Goal: Obtain resource: Download file/media

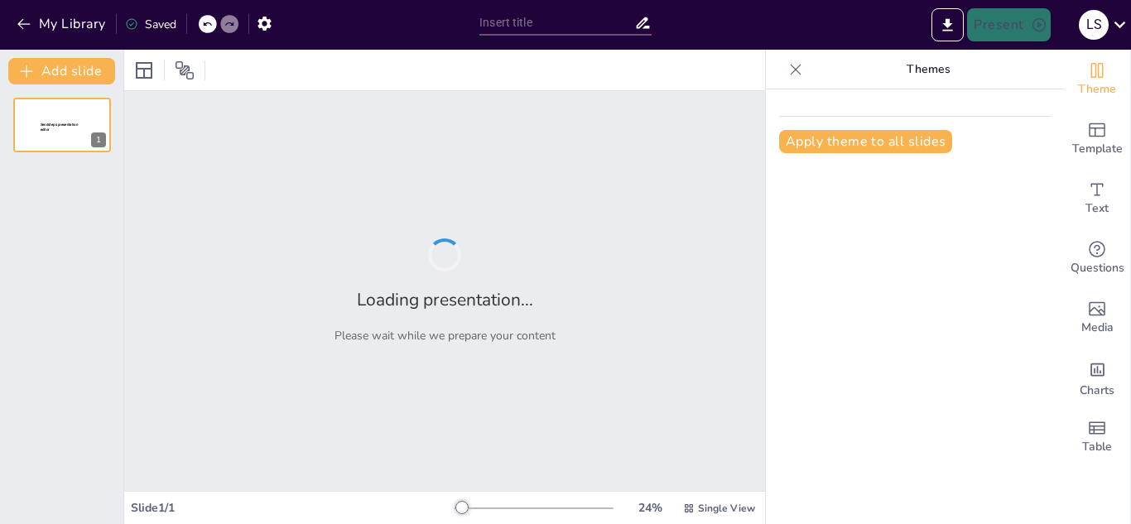
type input "LA NAUSEA"
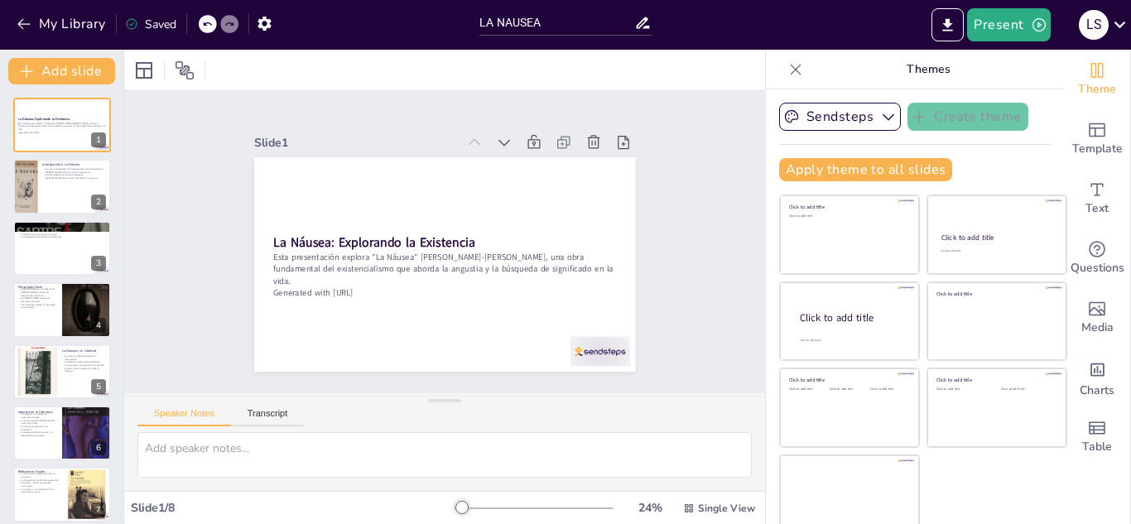
click at [7, 192] on div "La Náusea: Explorando la Existencia Esta presentación explora "La Náusea" [PERS…" at bounding box center [61, 341] width 123 height 486
click at [34, 188] on div at bounding box center [25, 187] width 36 height 56
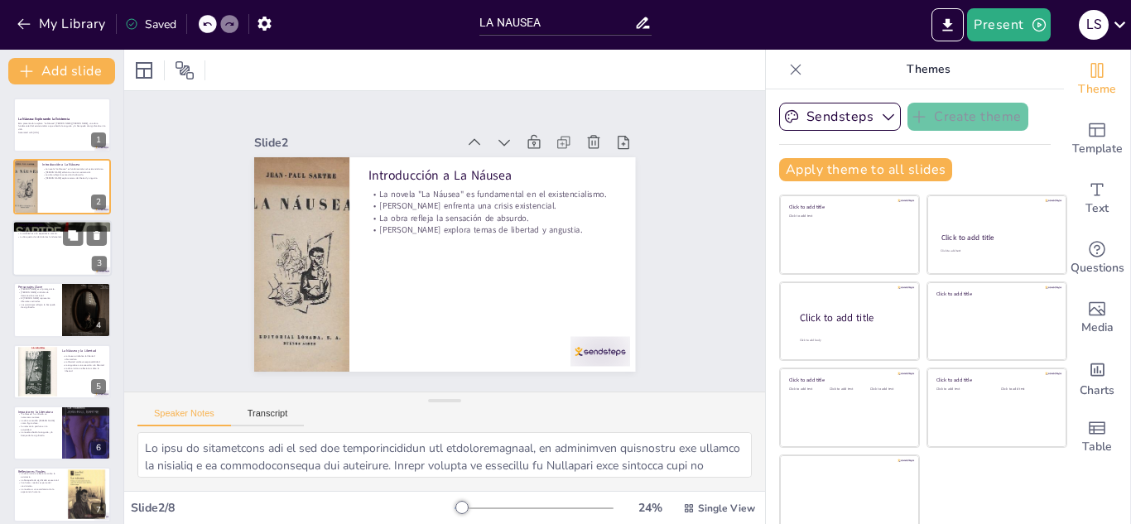
click at [46, 251] on div at bounding box center [61, 248] width 99 height 56
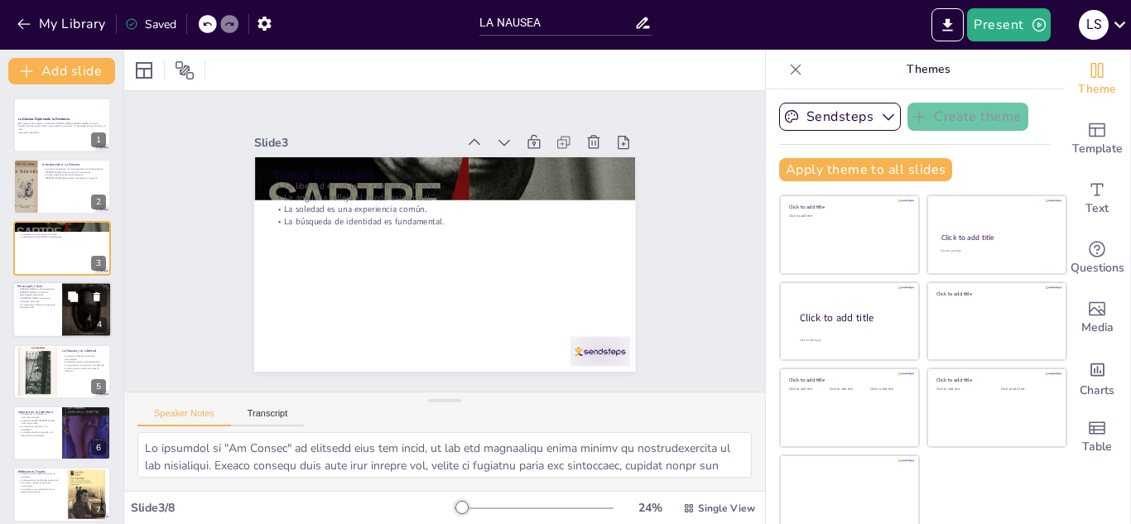
click at [40, 301] on p "El [PERSON_NAME] representa diferentes actitudes." at bounding box center [37, 300] width 40 height 6
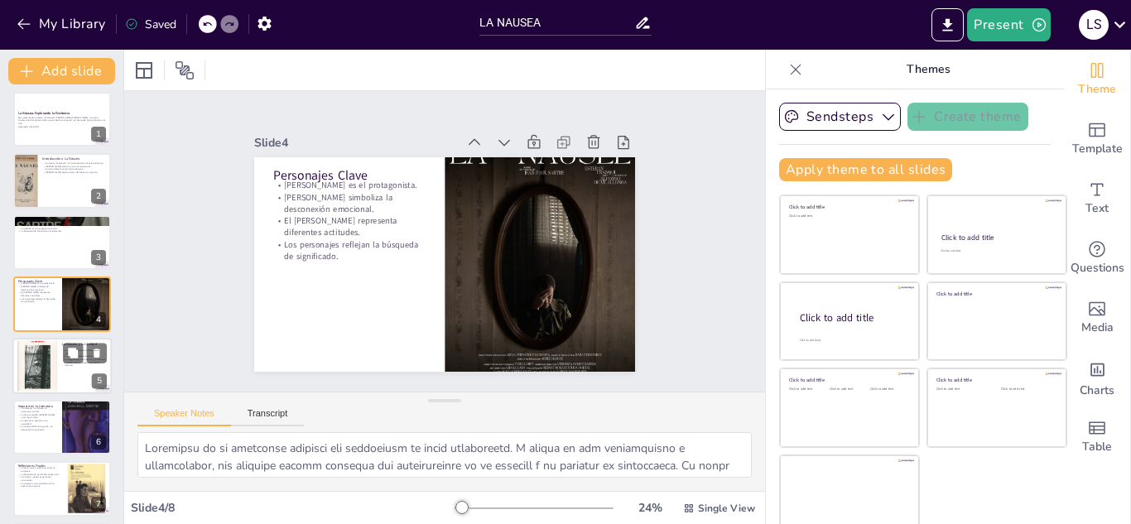
click at [42, 348] on div at bounding box center [37, 366] width 40 height 66
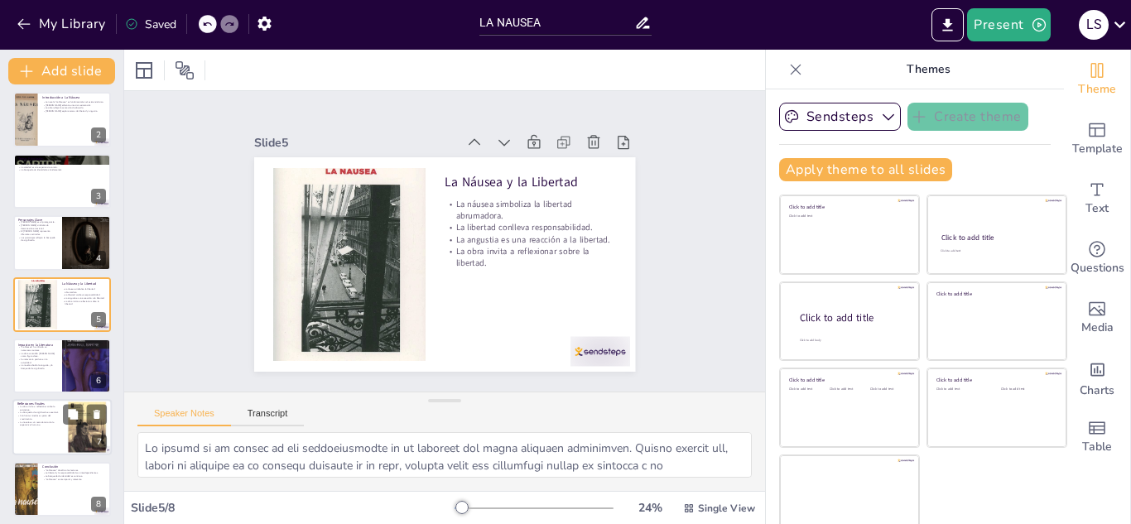
click at [28, 418] on p "Confrontar miedos es parte del crecimiento." at bounding box center [39, 418] width 45 height 6
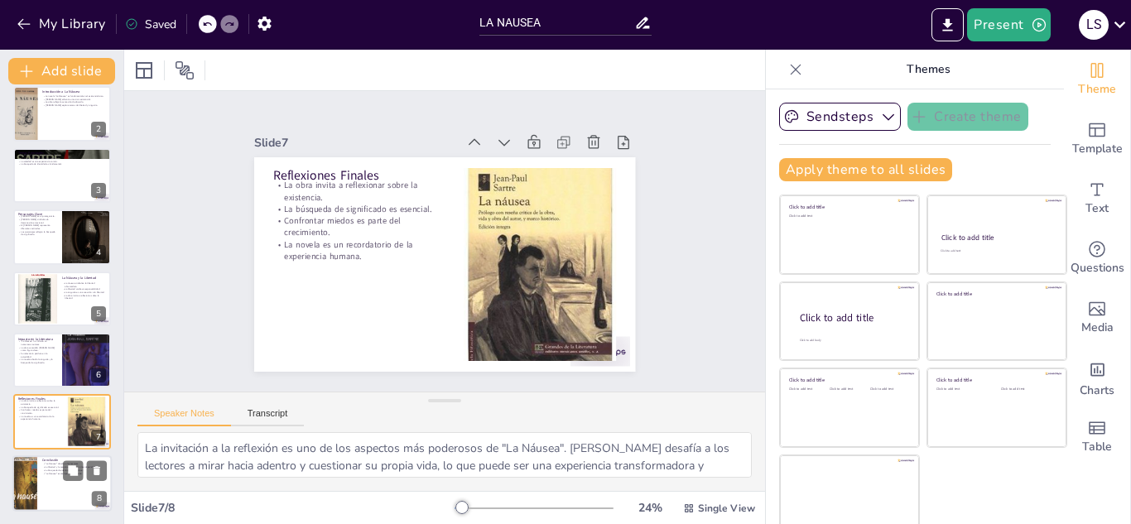
click at [39, 485] on div at bounding box center [61, 484] width 99 height 56
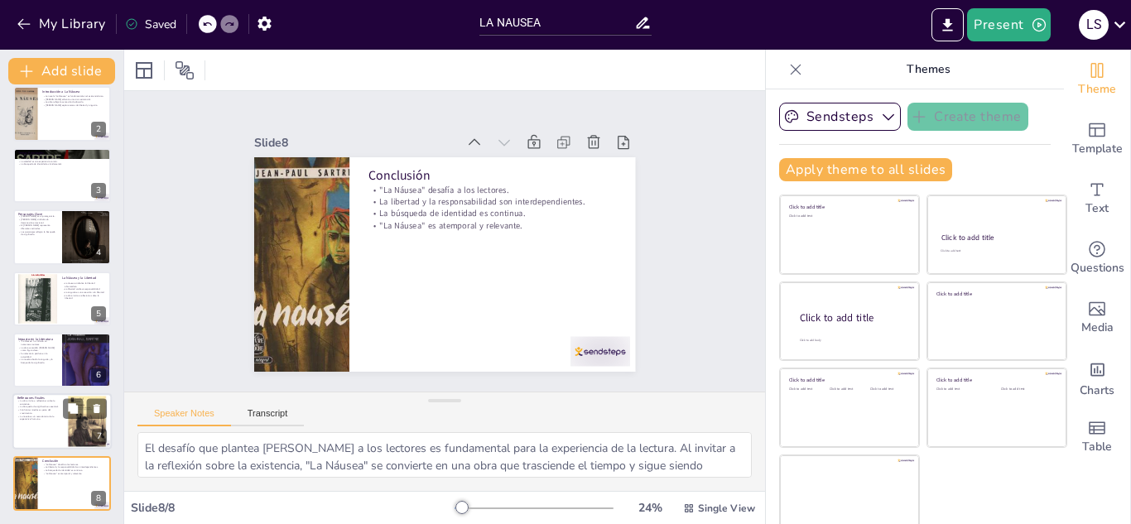
click at [35, 433] on div at bounding box center [61, 422] width 99 height 56
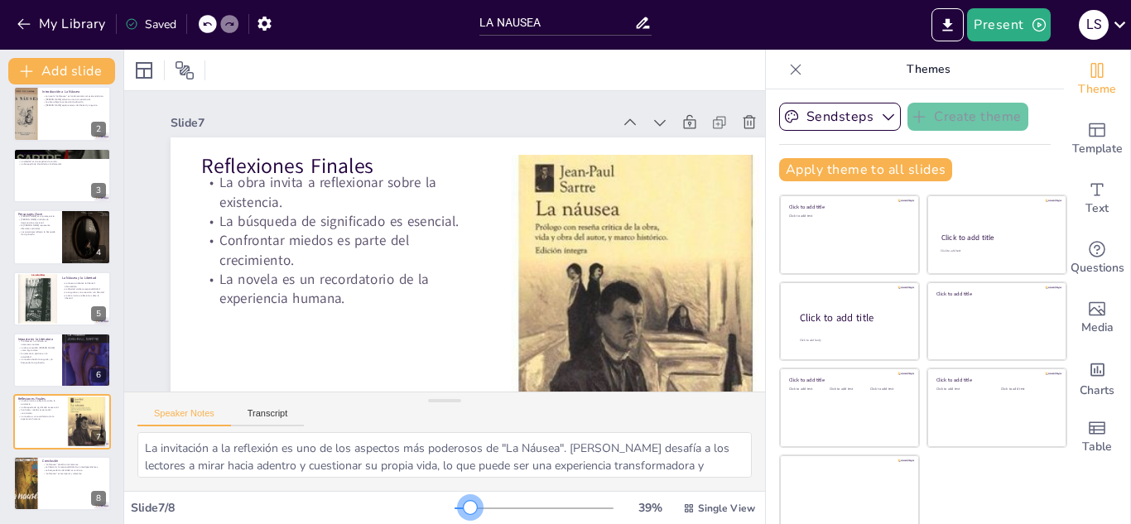
click at [464, 507] on div at bounding box center [470, 507] width 13 height 13
click at [55, 126] on div at bounding box center [61, 114] width 99 height 56
type textarea "Lo ipsu do sitametcons adi el sed doe temporincididun utl etdoloremagnaal, en a…"
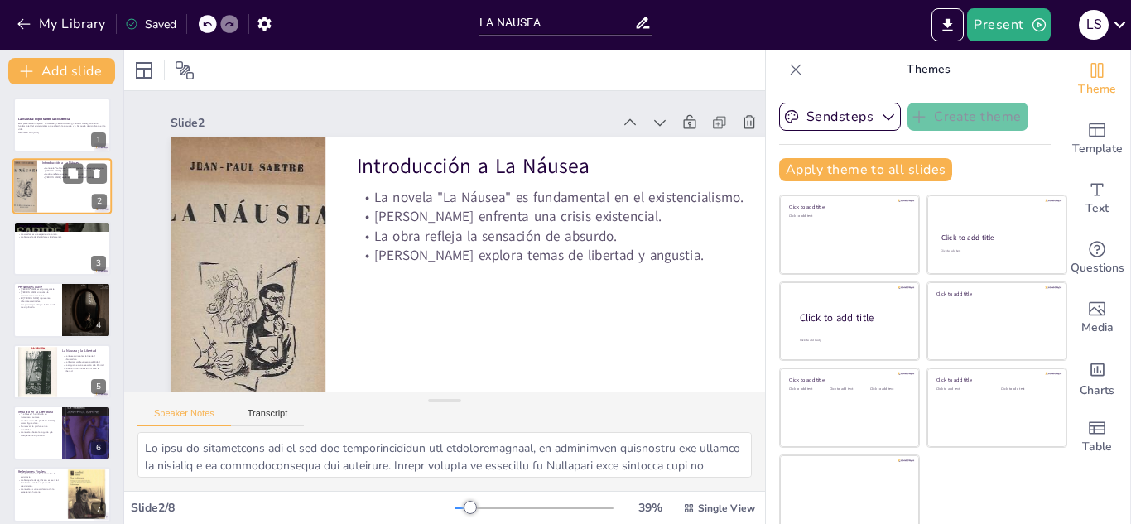
click at [55, 126] on p "Esta presentación explora "La Náusea" [PERSON_NAME]-[PERSON_NAME], una obra fun…" at bounding box center [62, 126] width 88 height 9
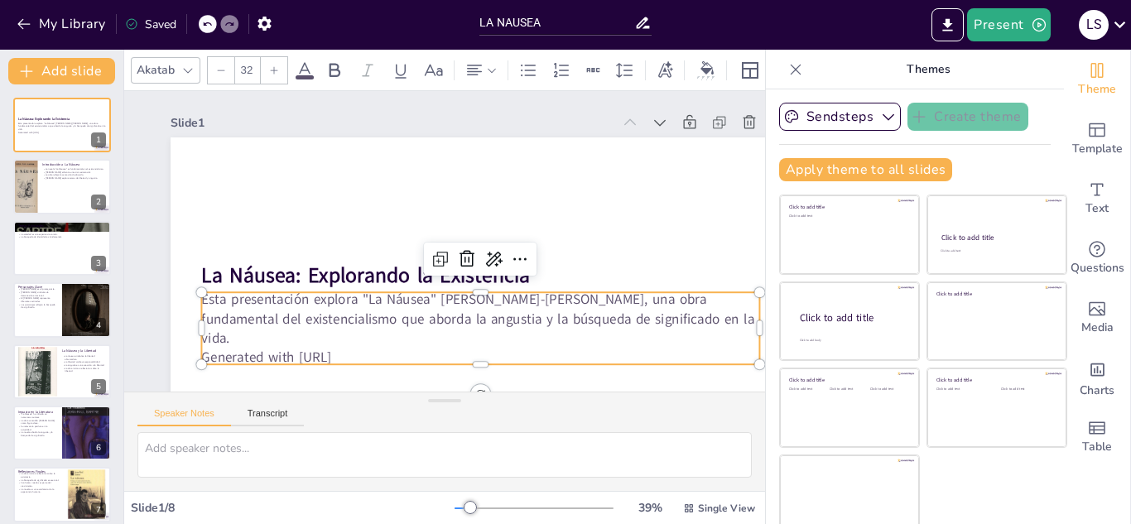
click at [384, 348] on p "Generated with [URL]" at bounding box center [480, 357] width 558 height 19
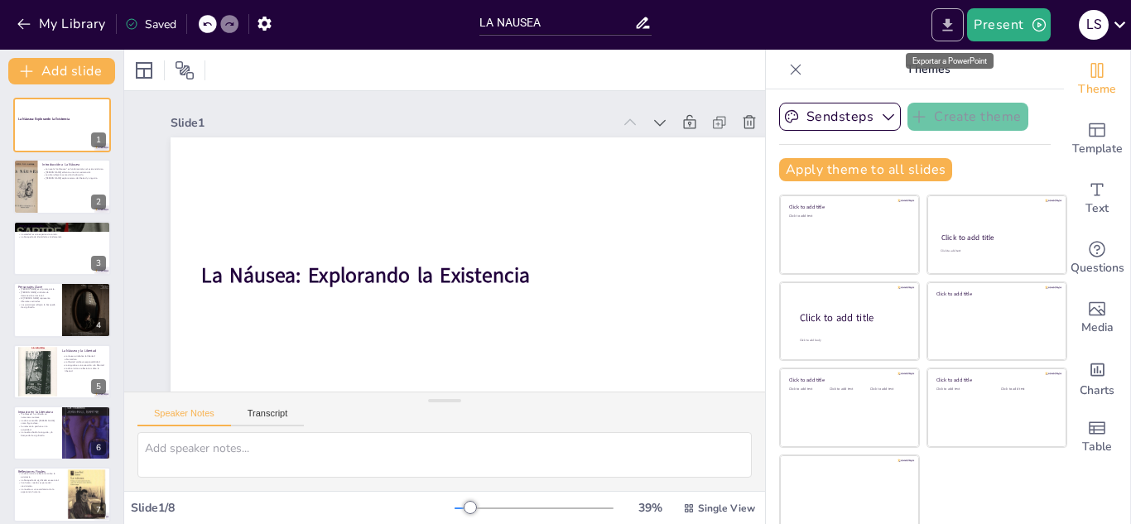
click at [948, 28] on icon "Export to PowerPoint" at bounding box center [947, 25] width 17 height 17
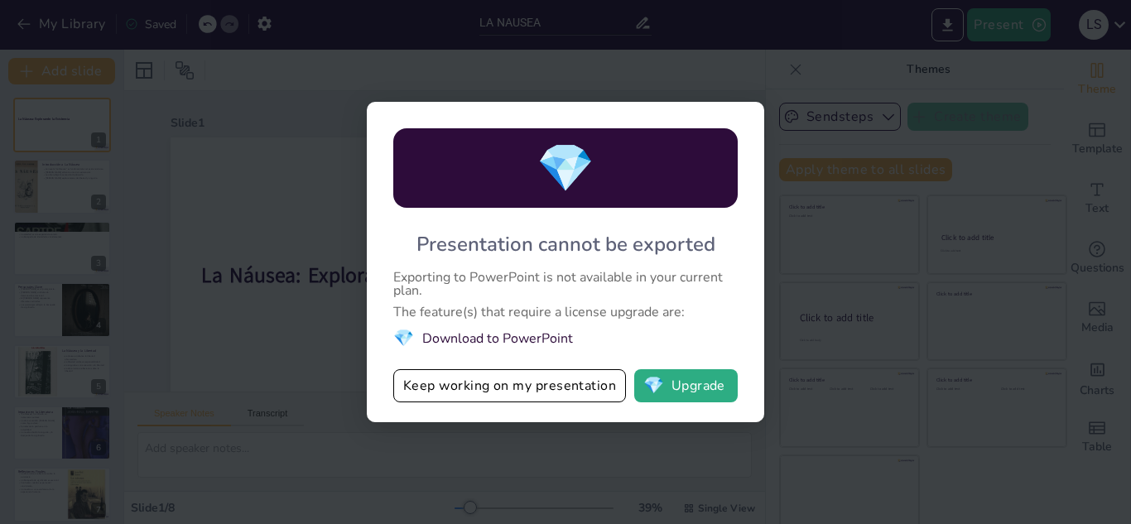
click at [754, 258] on div "💎 Presentation cannot be exported Exporting to PowerPoint is not available in y…" at bounding box center [566, 262] width 398 height 321
click at [745, 111] on div "💎 Presentation cannot be exported Exporting to PowerPoint is not available in y…" at bounding box center [566, 262] width 398 height 321
drag, startPoint x: 745, startPoint y: 111, endPoint x: 779, endPoint y: 563, distance: 453.4
click at [779, 523] on html "My Library Saved LA NAUSEA Present l s 💎 Presentation cannot be exported Export…" at bounding box center [565, 262] width 1131 height 524
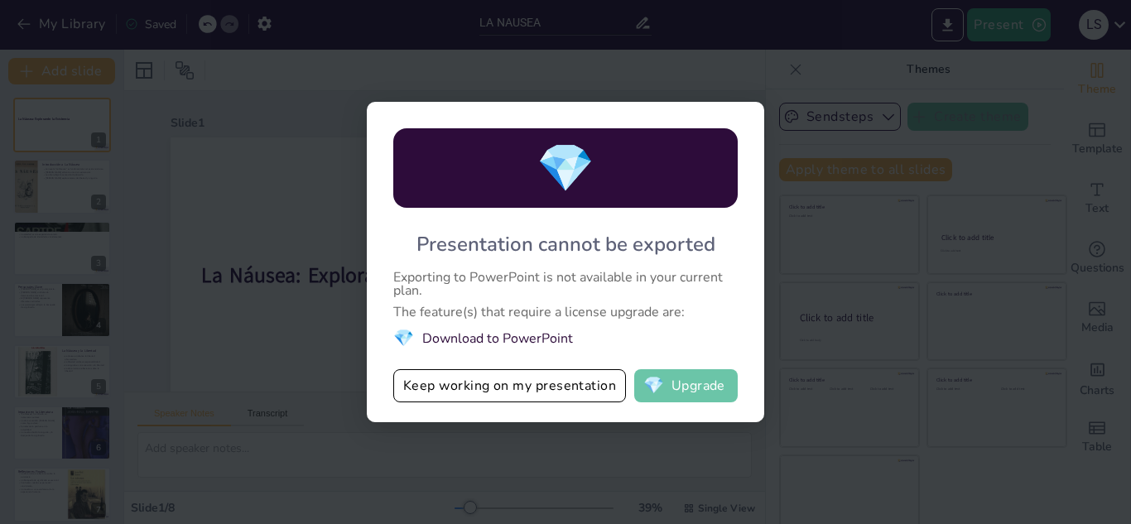
click at [644, 387] on span "💎" at bounding box center [654, 386] width 21 height 17
